Goal: Book appointment/travel/reservation

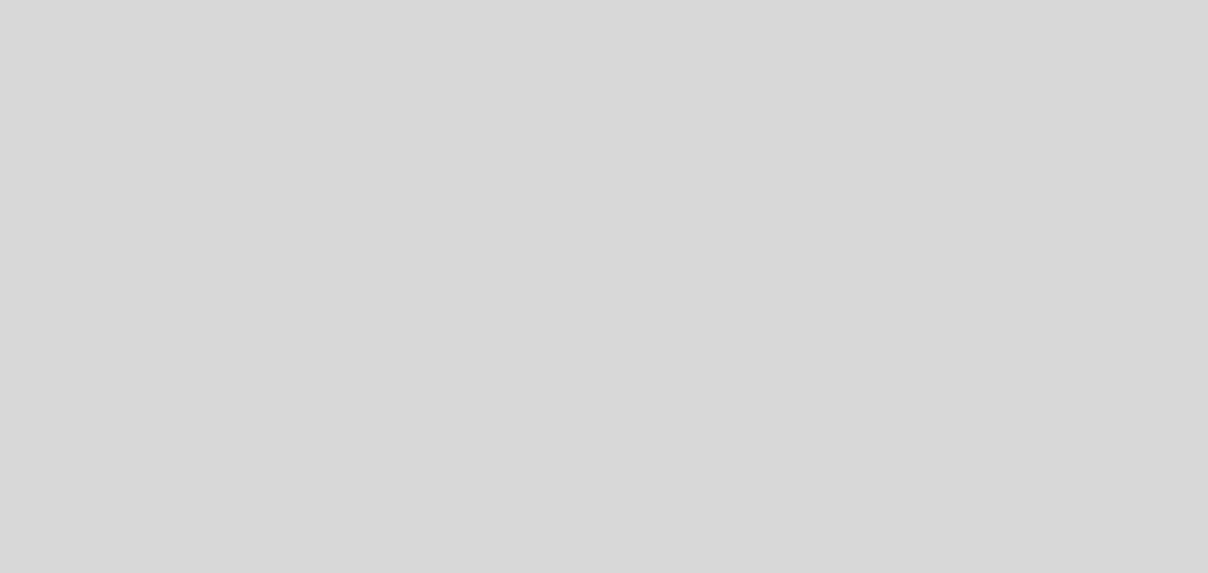
select select "es"
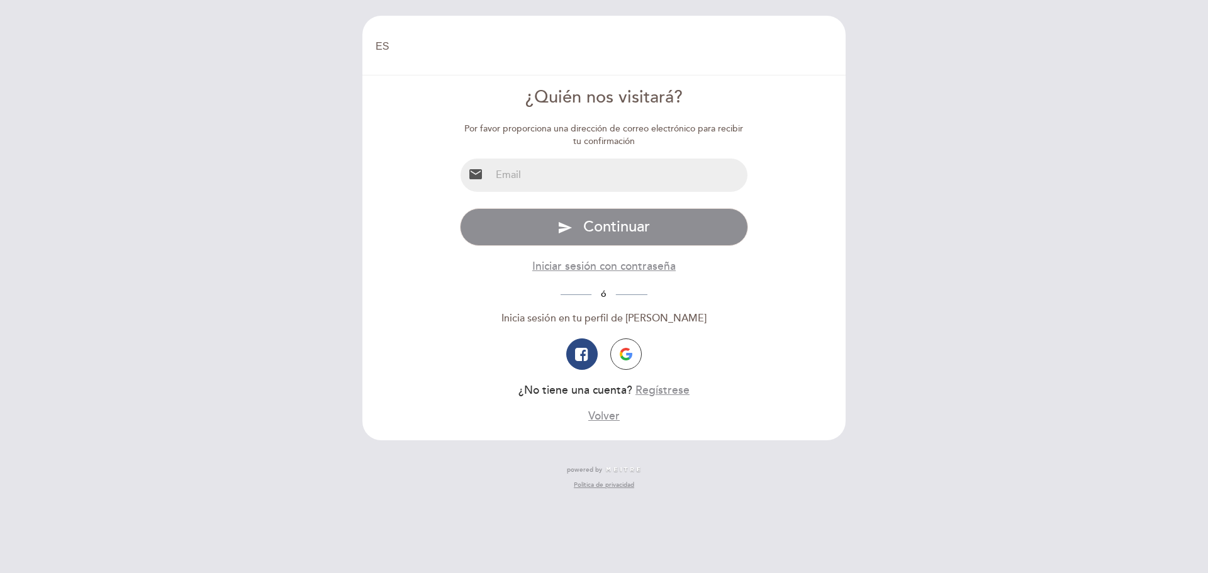
click at [586, 184] on input "email" at bounding box center [619, 175] width 257 height 33
type input "[EMAIL_ADDRESS][DOMAIN_NAME]"
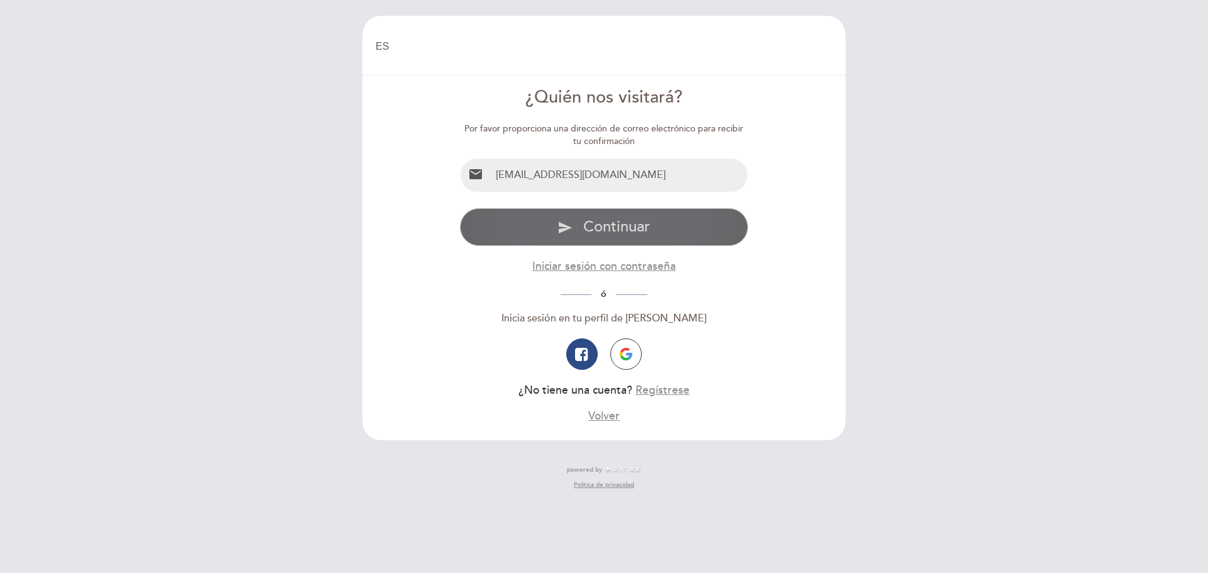
click at [577, 230] on button "send Continuar" at bounding box center [604, 227] width 289 height 38
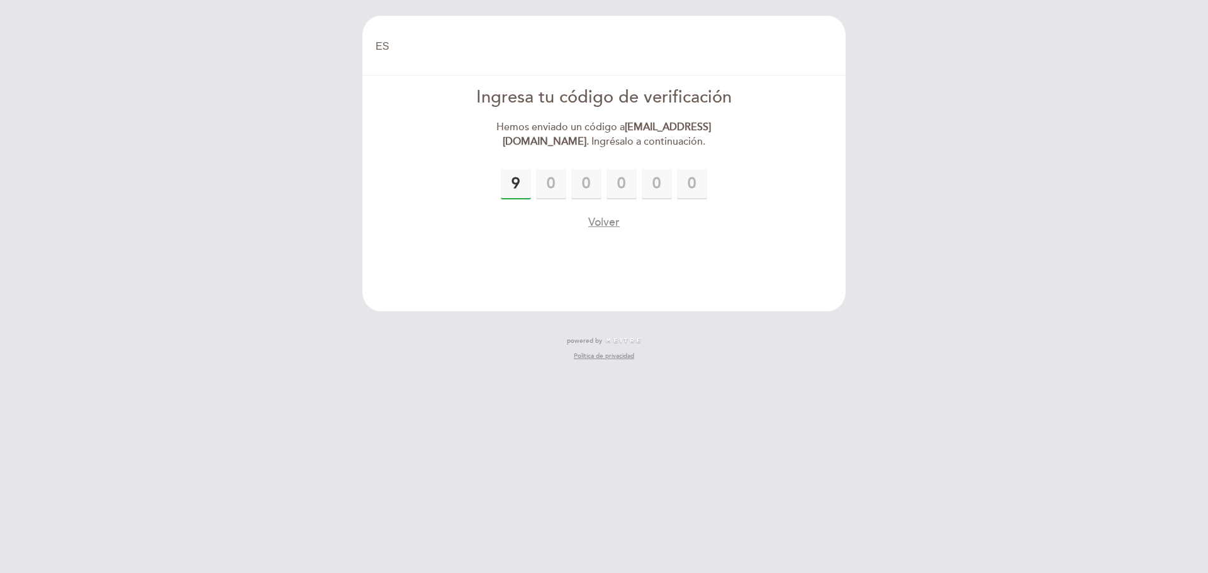
type input "9"
type input "4"
type input "1"
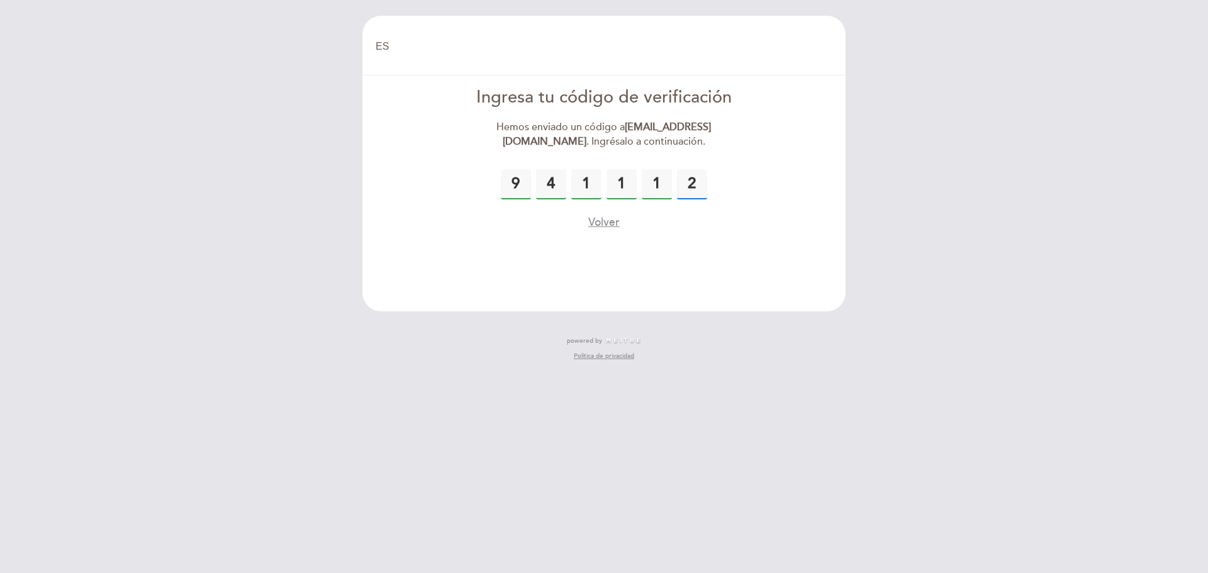
type input "2"
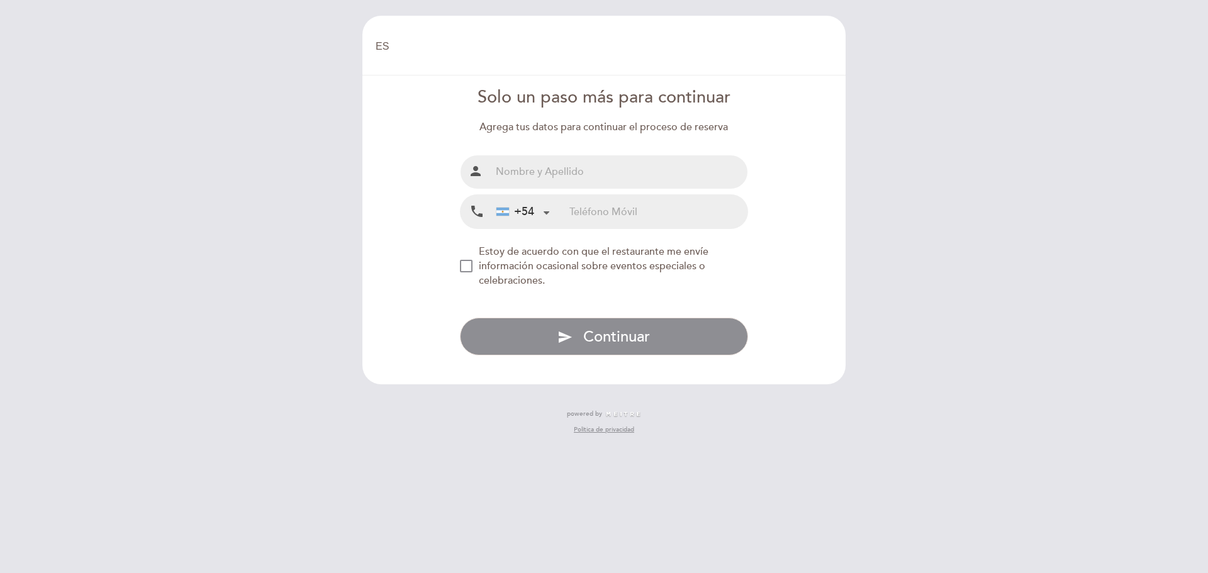
click at [544, 162] on input "text" at bounding box center [619, 171] width 257 height 33
type input "[DEMOGRAPHIC_DATA][PERSON_NAME]"
click at [607, 219] on input "tel" at bounding box center [658, 211] width 178 height 33
type input "1158046922"
click at [469, 264] on div "NEW_MODAL_AGREE_RESTAURANT_SEND_OCCASIONAL_INFO" at bounding box center [466, 266] width 13 height 13
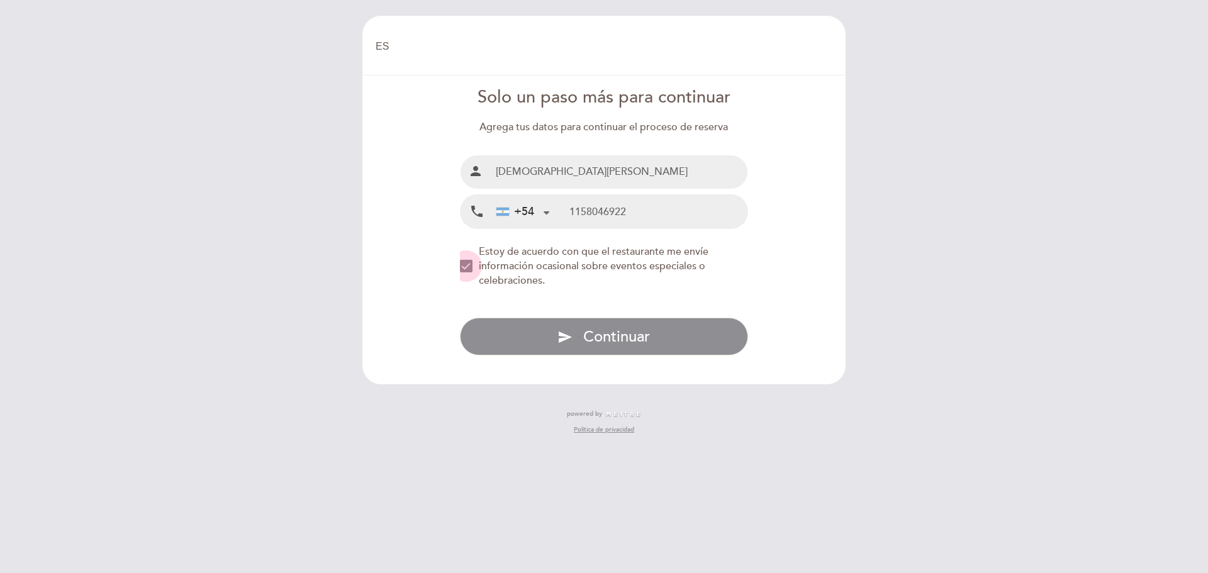
click at [472, 266] on div "NEW_MODAL_AGREE_RESTAURANT_SEND_OCCASIONAL_INFO" at bounding box center [466, 266] width 13 height 13
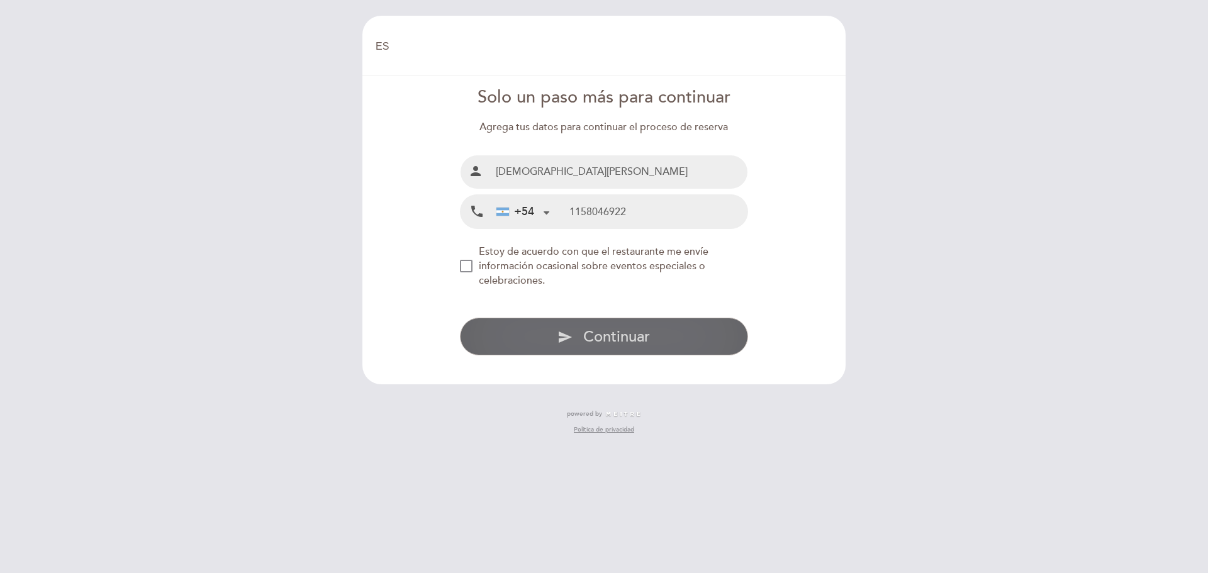
click at [564, 338] on icon "send" at bounding box center [564, 337] width 15 height 15
